Goal: Navigation & Orientation: Find specific page/section

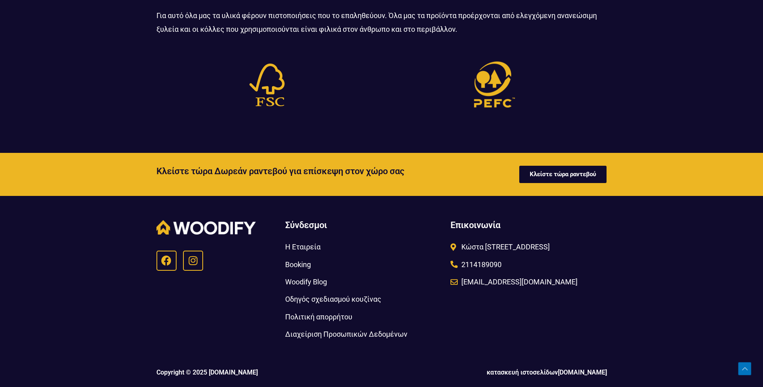
scroll to position [1989, 0]
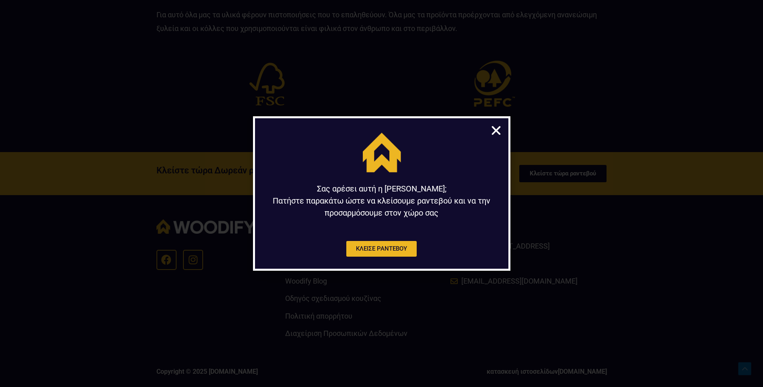
click at [495, 132] on icon "Close" at bounding box center [496, 130] width 12 height 12
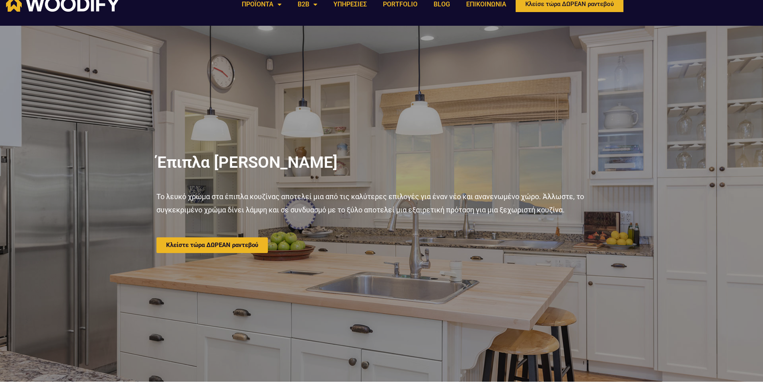
scroll to position [0, 0]
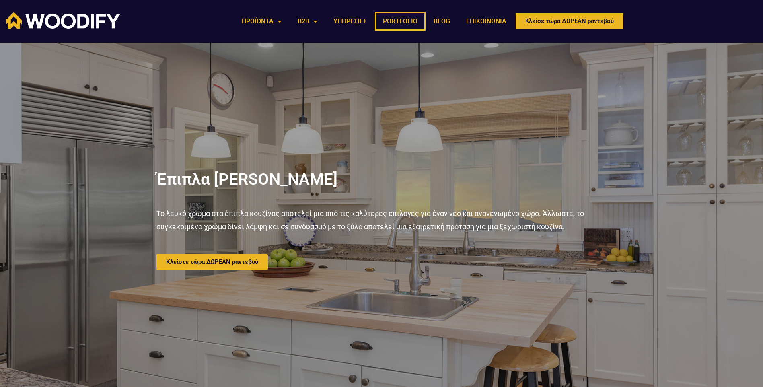
click at [393, 23] on link "PORTFOLIO" at bounding box center [400, 21] width 51 height 19
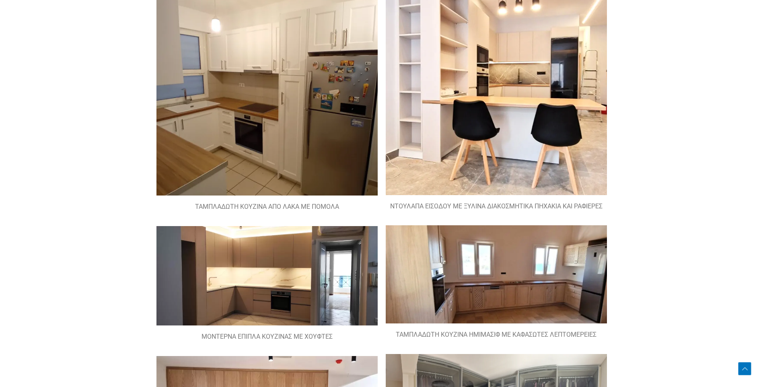
scroll to position [585, 0]
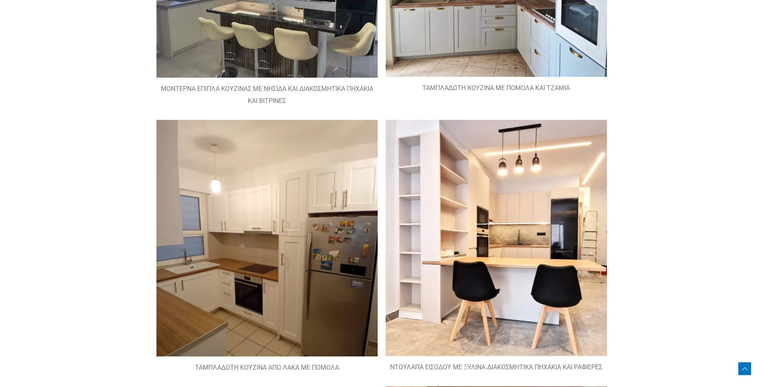
click at [537, 293] on img at bounding box center [496, 238] width 221 height 236
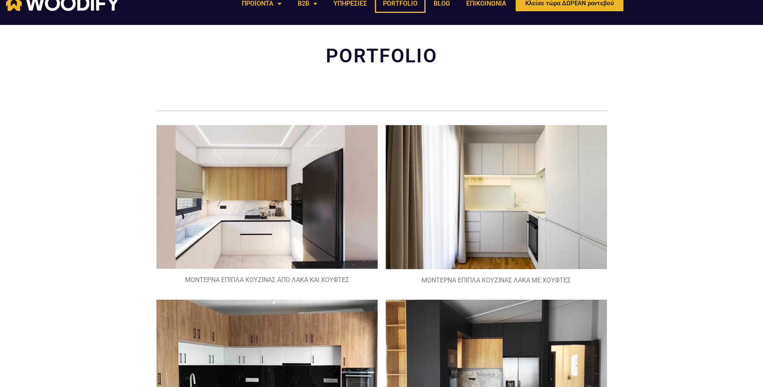
scroll to position [0, 0]
